Goal: Task Accomplishment & Management: Manage account settings

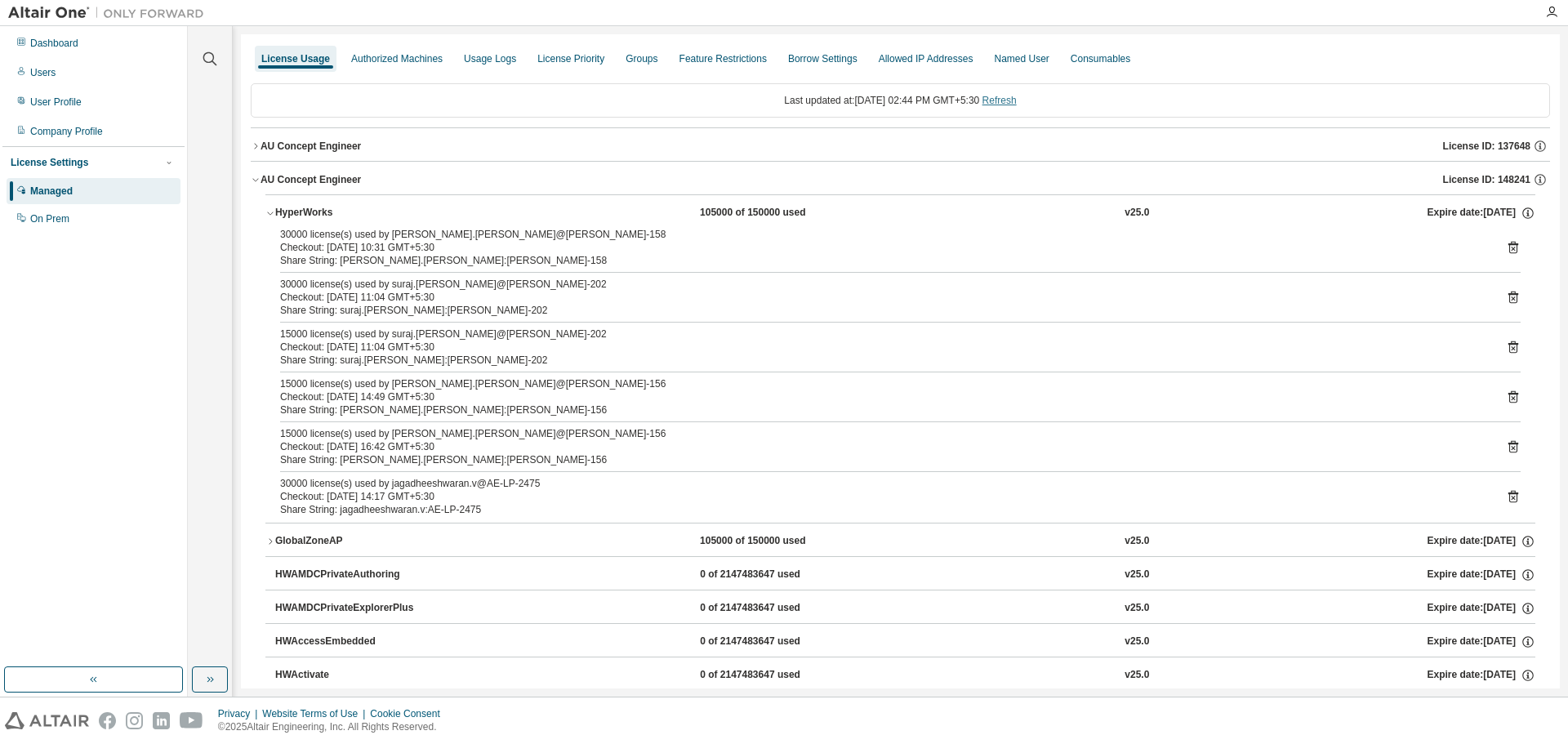
click at [1003, 98] on link "Refresh" at bounding box center [1000, 101] width 34 height 11
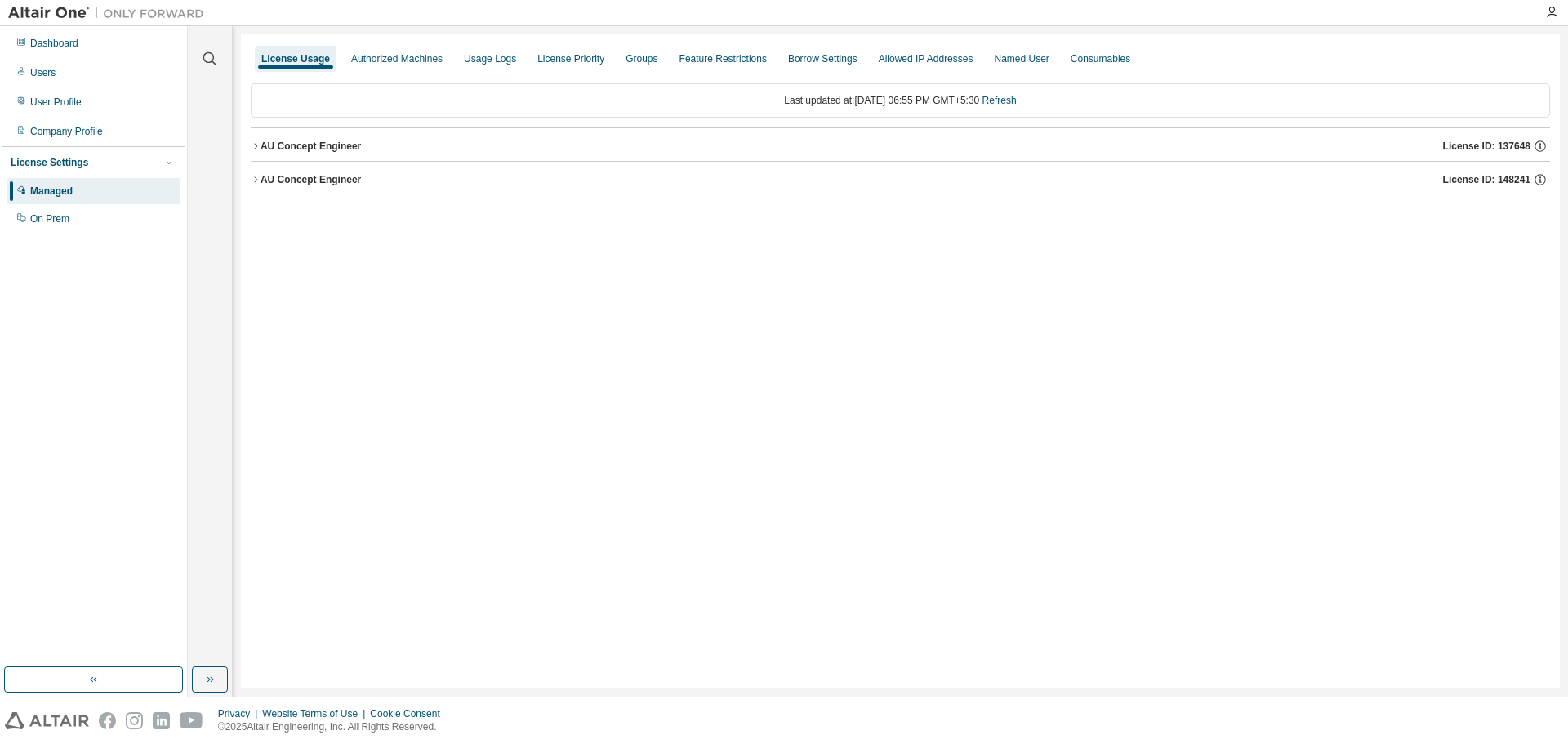
click at [253, 180] on icon "button" at bounding box center [256, 179] width 10 height 10
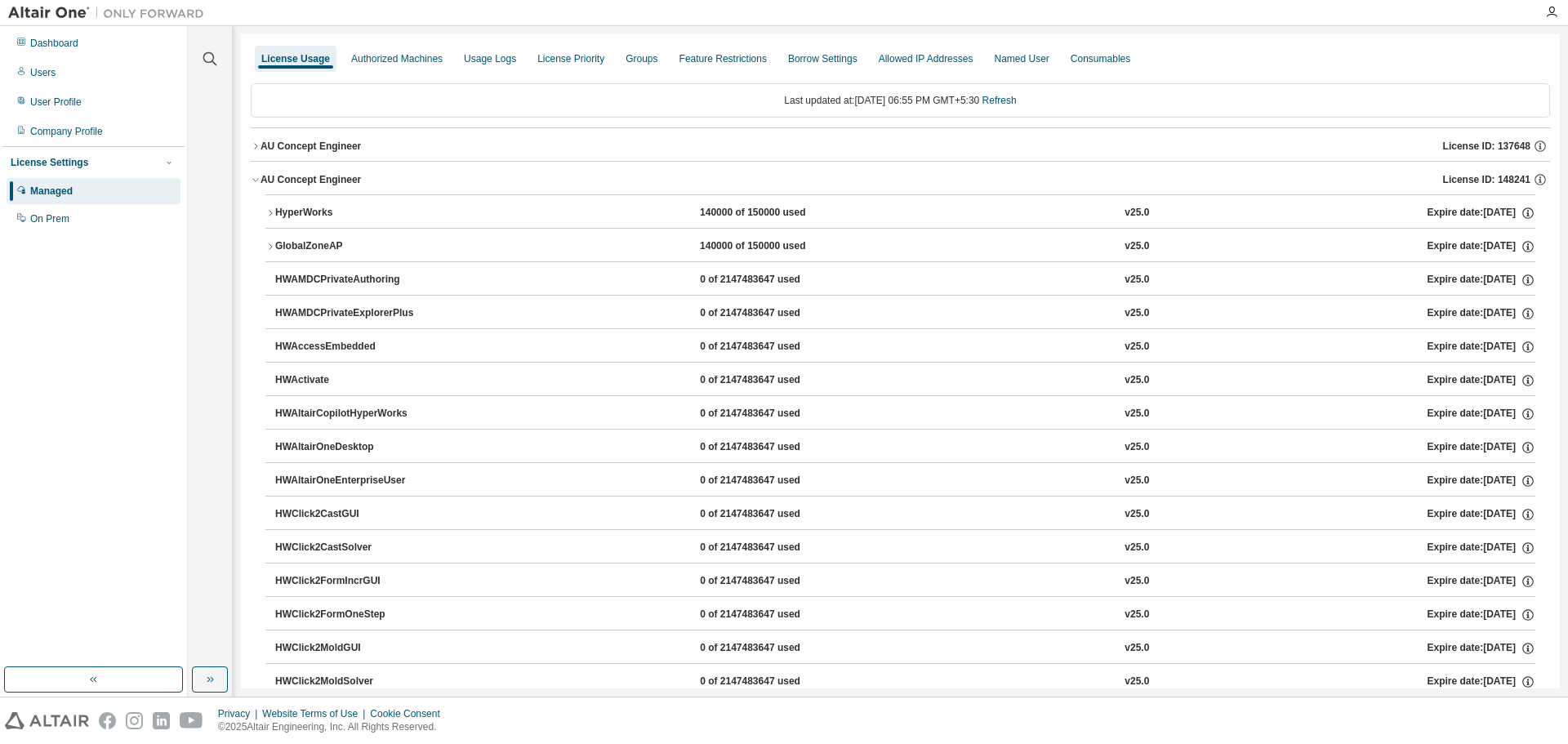
click at [274, 246] on icon "button" at bounding box center [270, 246] width 10 height 10
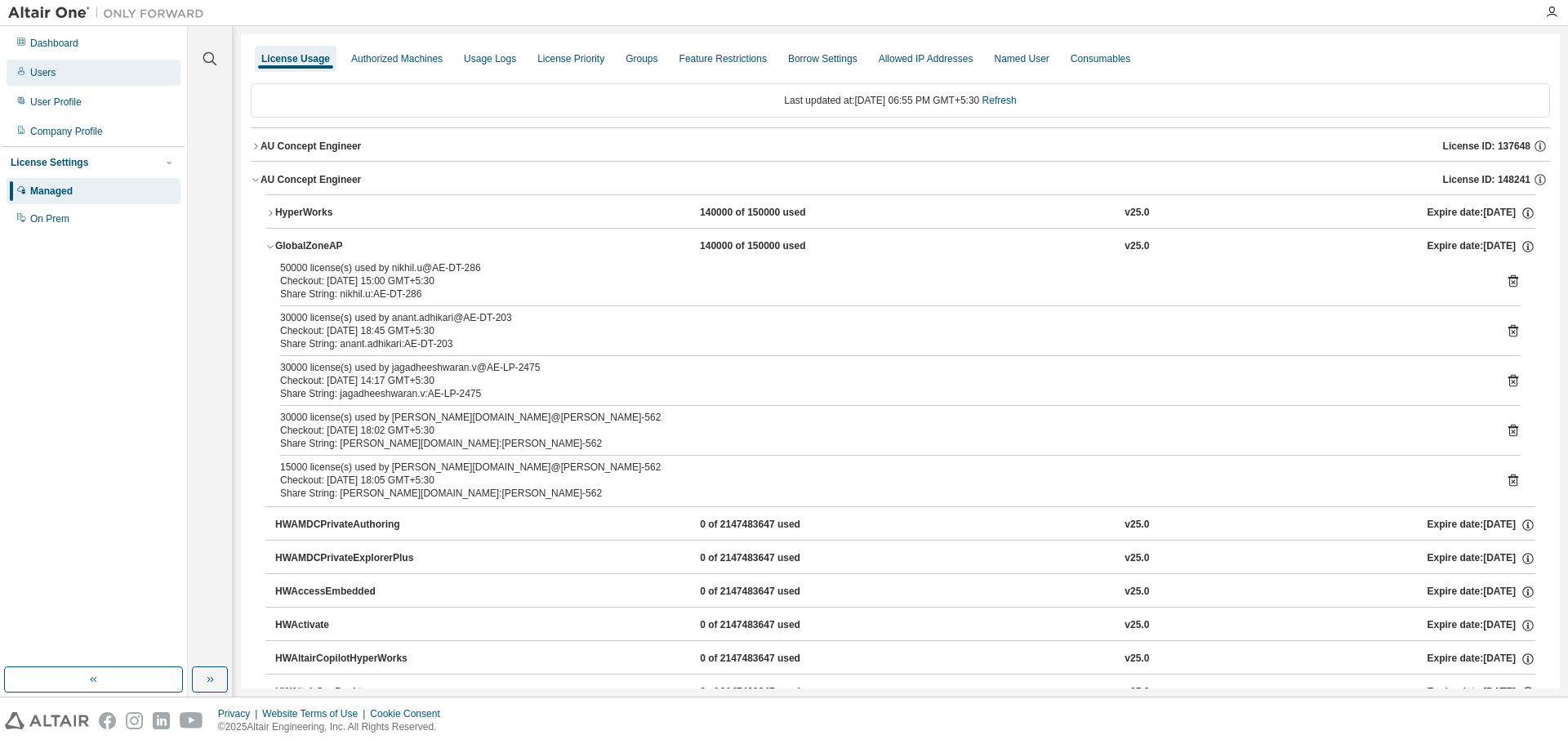
click at [57, 75] on div "Users" at bounding box center [94, 72] width 174 height 26
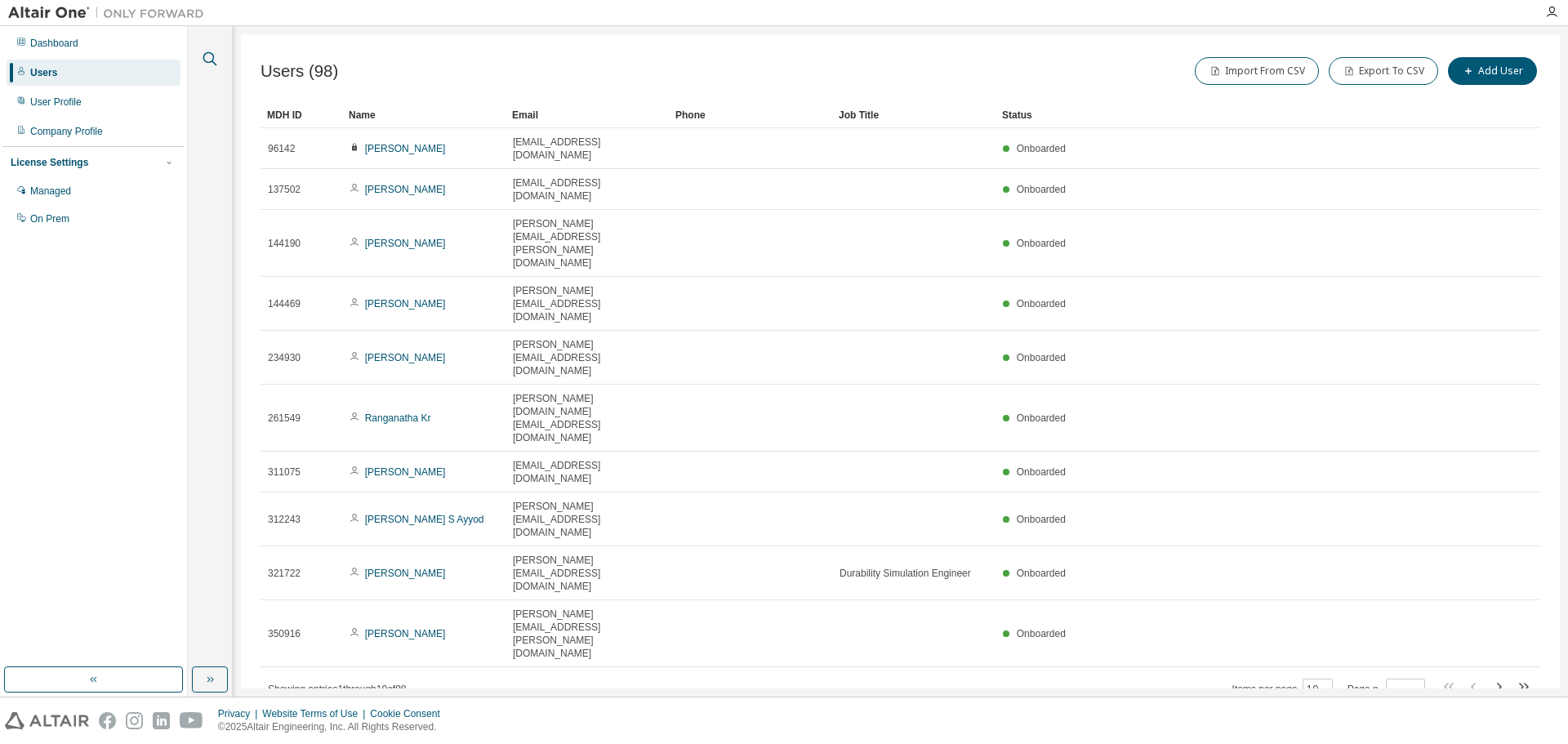
click at [218, 65] on button "button" at bounding box center [210, 58] width 21 height 21
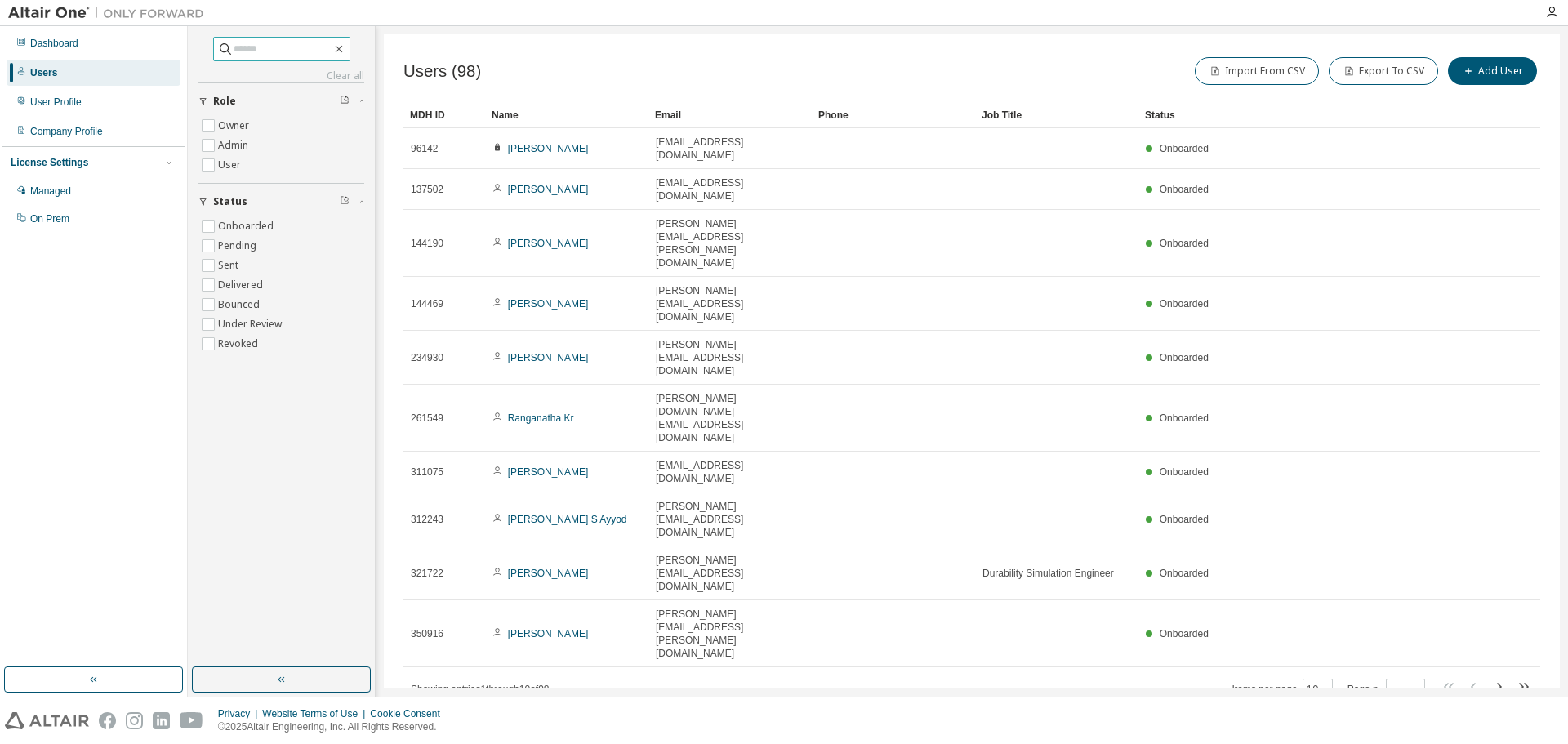
click at [258, 50] on input "text" at bounding box center [283, 49] width 98 height 16
type input "*****"
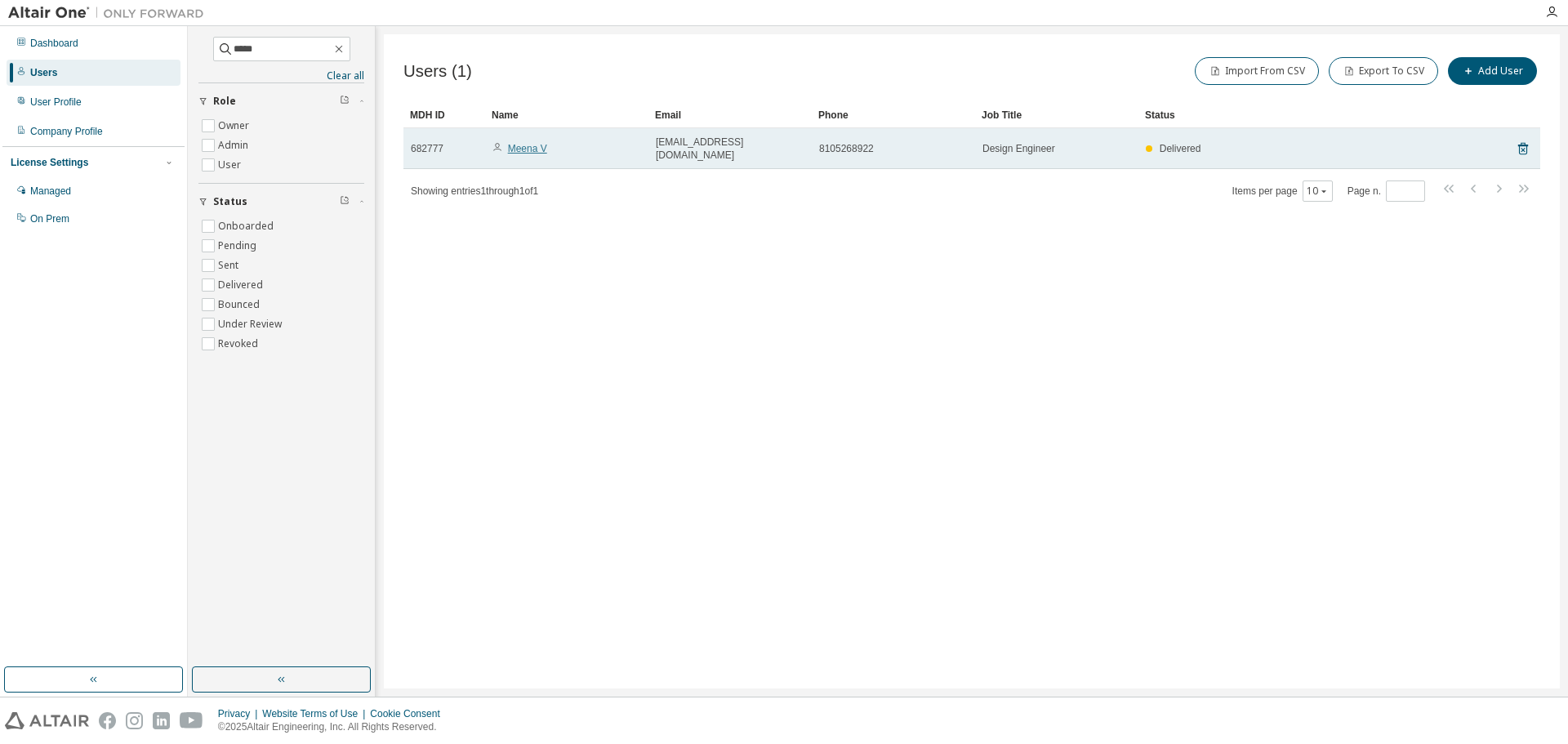
click at [533, 143] on link "Meena V" at bounding box center [527, 148] width 39 height 11
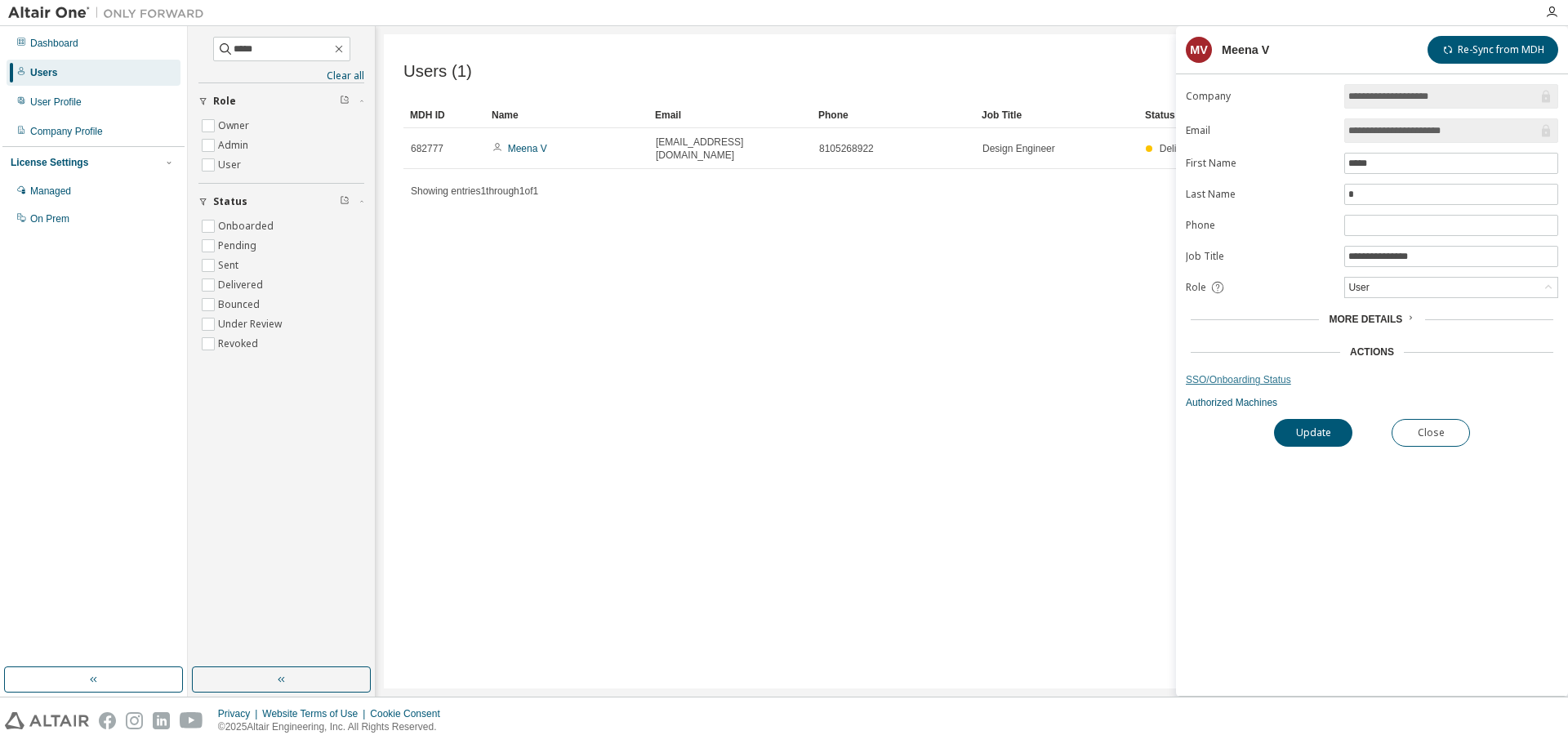
click at [1270, 379] on link "SSO/Onboarding Status" at bounding box center [1372, 380] width 373 height 13
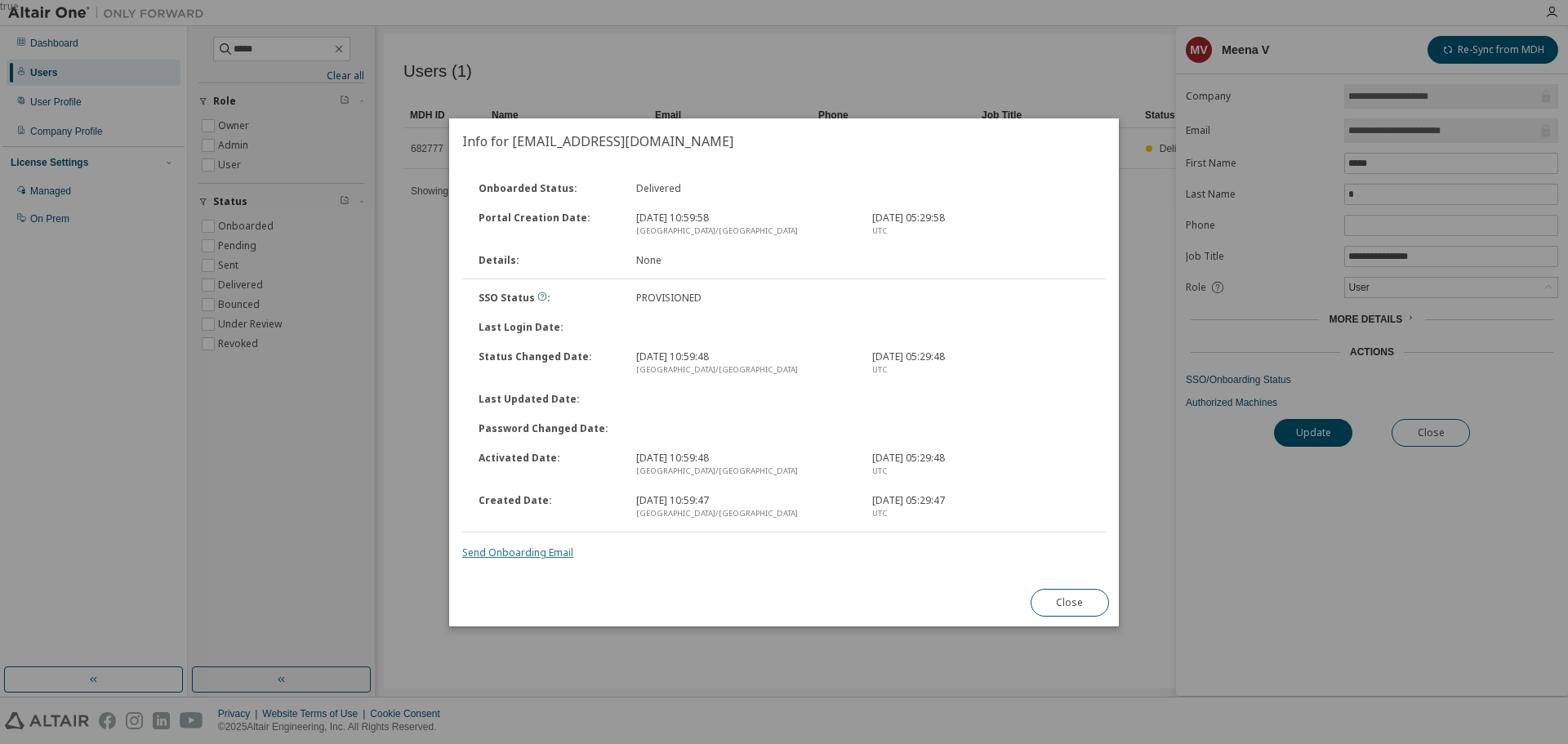
click at [563, 553] on link "Send Onboarding Email" at bounding box center [518, 552] width 111 height 13
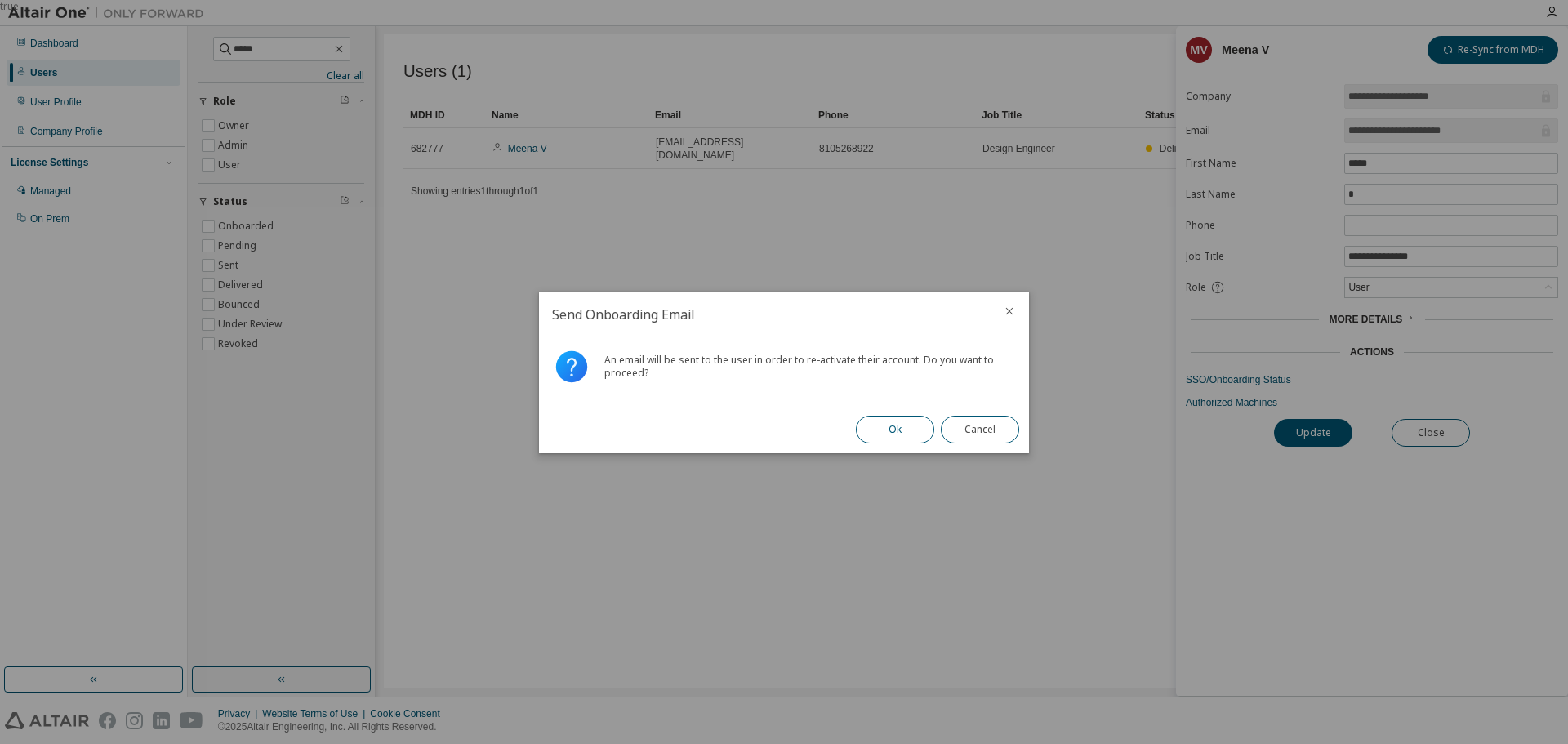
click at [878, 435] on button "Ok" at bounding box center [896, 429] width 79 height 28
click at [976, 429] on button "Close" at bounding box center [980, 429] width 79 height 28
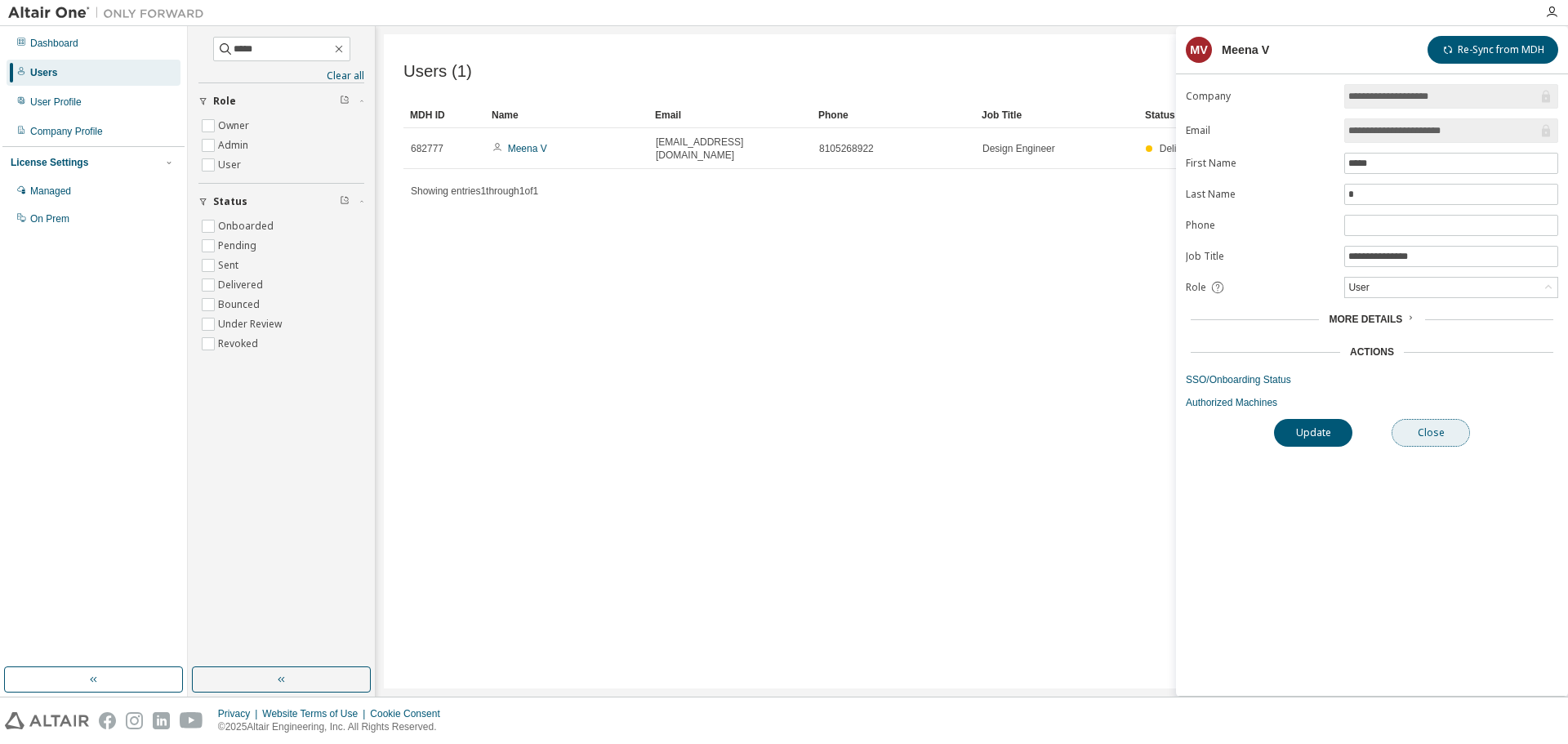
click at [1439, 440] on button "Close" at bounding box center [1431, 432] width 79 height 28
